Goal: Task Accomplishment & Management: Use online tool/utility

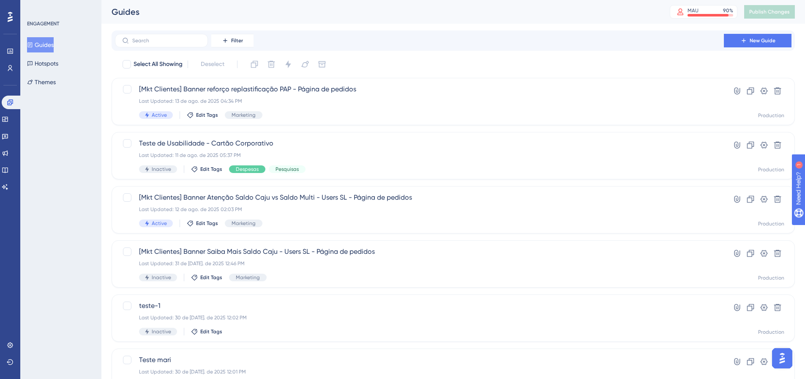
click at [48, 47] on button "Guides" at bounding box center [40, 44] width 27 height 15
click at [153, 38] on input "text" at bounding box center [166, 41] width 68 height 6
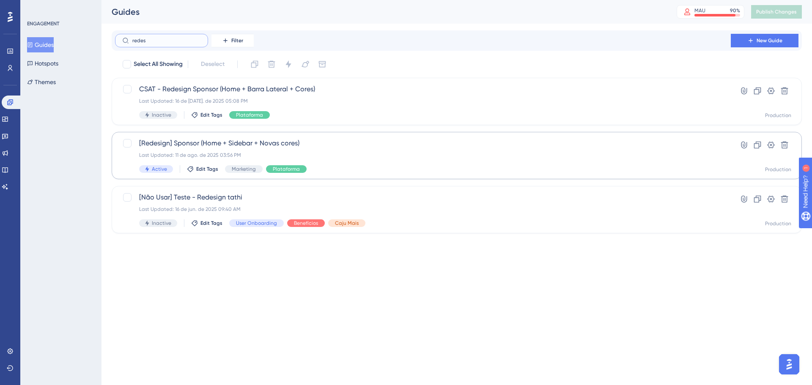
type input "redes"
click at [363, 153] on div "Last Updated: 11 de ago. de 2025 03:56 PM" at bounding box center [422, 155] width 567 height 7
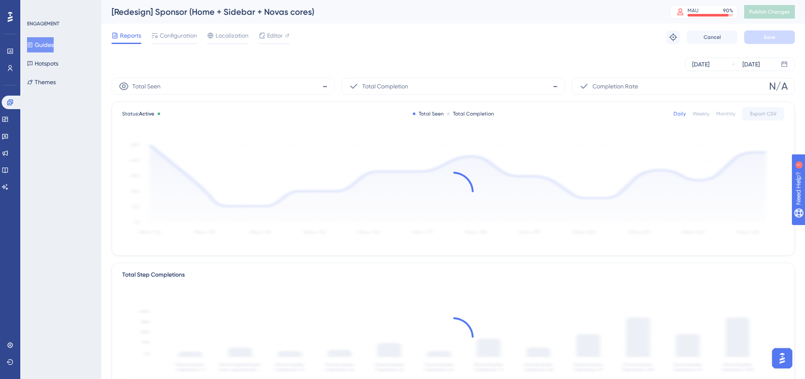
click at [169, 23] on div "[Redesign] Sponsor (Home + Sidebar + Novas cores) MAU 90 % Click to see add-on …" at bounding box center [453, 12] width 704 height 24
click at [173, 30] on div "Reports Configuration Localization Editor Troubleshoot Cancel Save" at bounding box center [454, 37] width 684 height 27
click at [176, 32] on span "Configuration" at bounding box center [178, 35] width 37 height 10
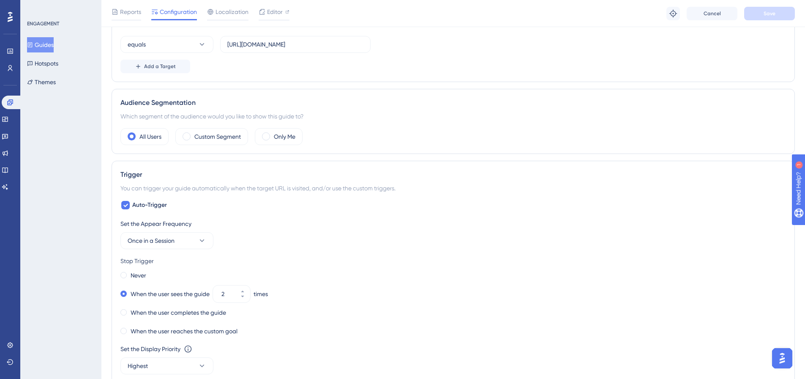
scroll to position [254, 0]
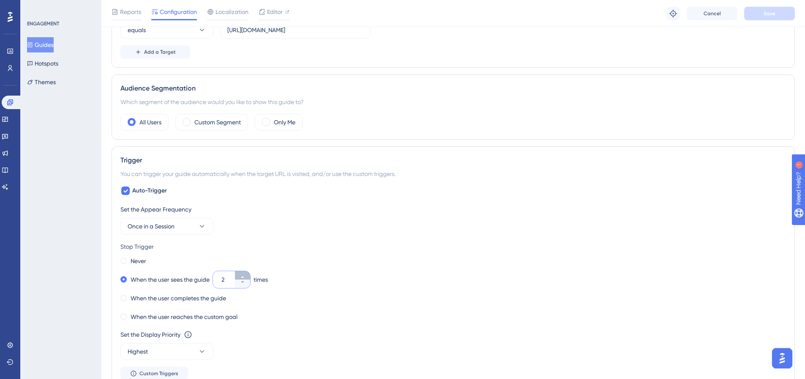
click at [244, 273] on button "2" at bounding box center [242, 275] width 15 height 8
click at [245, 280] on icon at bounding box center [242, 281] width 5 height 5
type input "1"
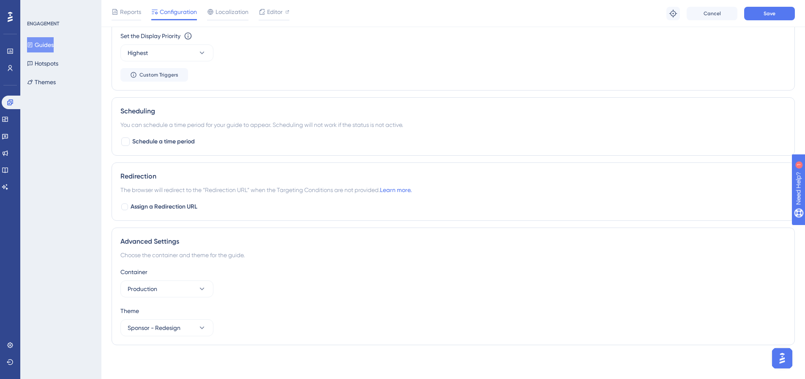
scroll to position [341, 0]
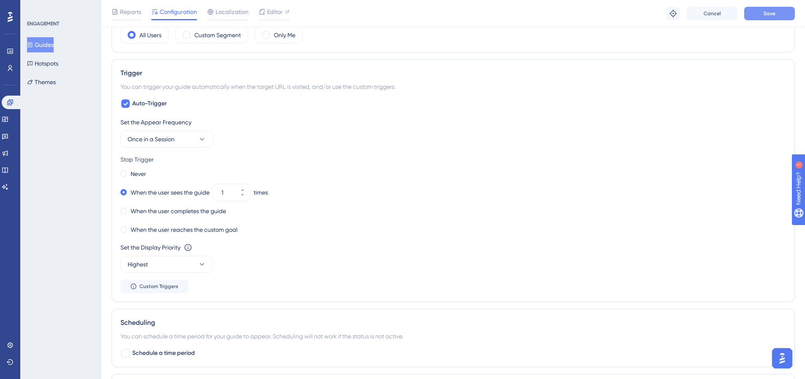
click at [780, 13] on button "Save" at bounding box center [770, 14] width 51 height 14
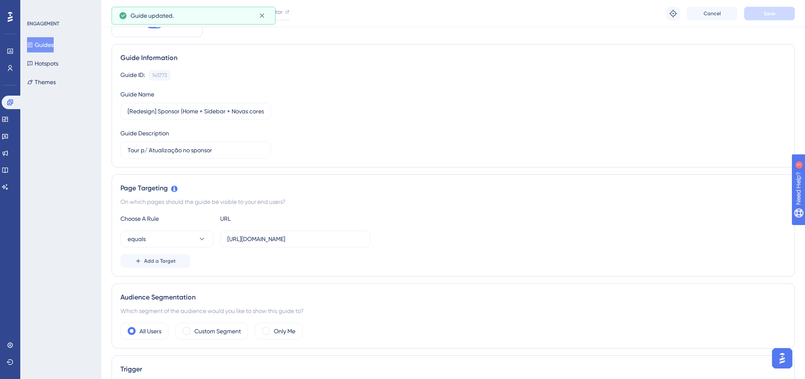
scroll to position [0, 0]
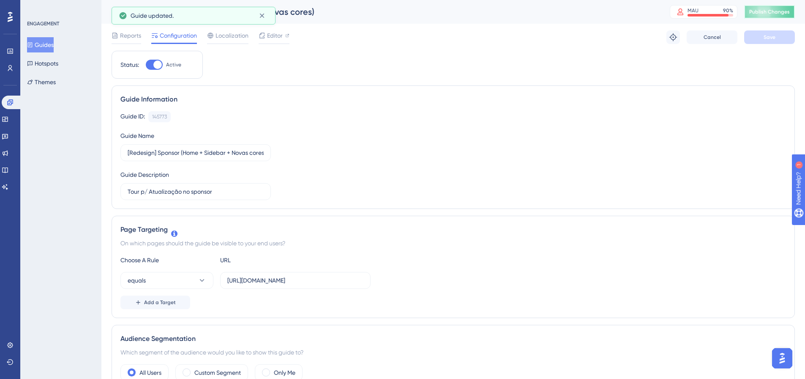
click at [773, 13] on span "Publish Changes" at bounding box center [770, 11] width 41 height 7
